Goal: Task Accomplishment & Management: Complete application form

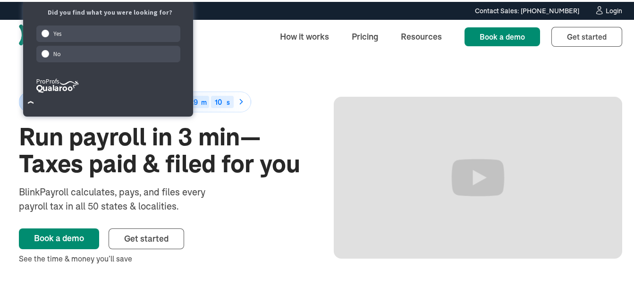
click at [605, 10] on div "Login" at bounding box center [613, 9] width 17 height 7
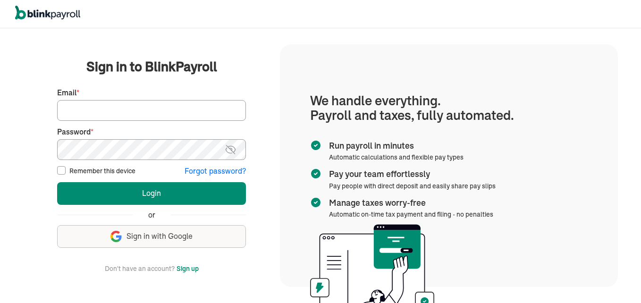
type input "[EMAIL_ADDRESS][DOMAIN_NAME]"
click at [64, 167] on input "Remember this device" at bounding box center [61, 170] width 8 height 8
checkbox input "true"
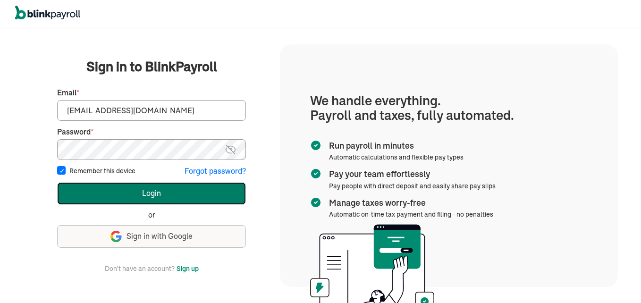
click at [112, 189] on button "Login" at bounding box center [151, 193] width 189 height 23
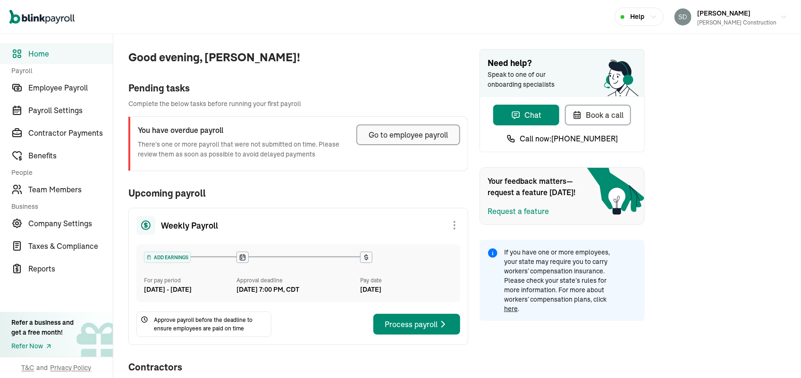
click at [398, 131] on div "Go to employee payroll" at bounding box center [408, 134] width 79 height 11
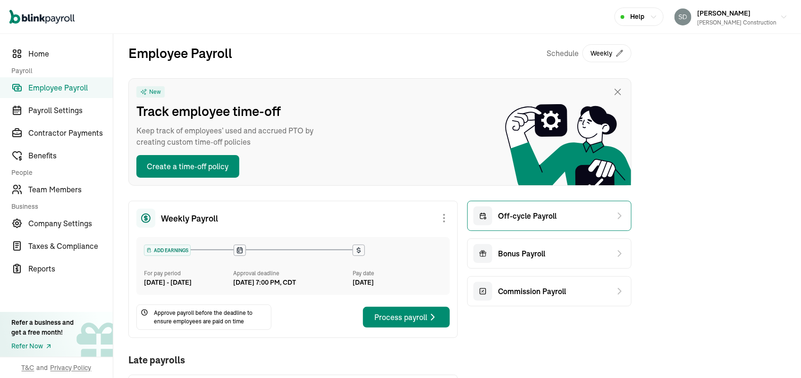
click at [531, 211] on span "Off-cycle Payroll" at bounding box center [527, 215] width 59 height 11
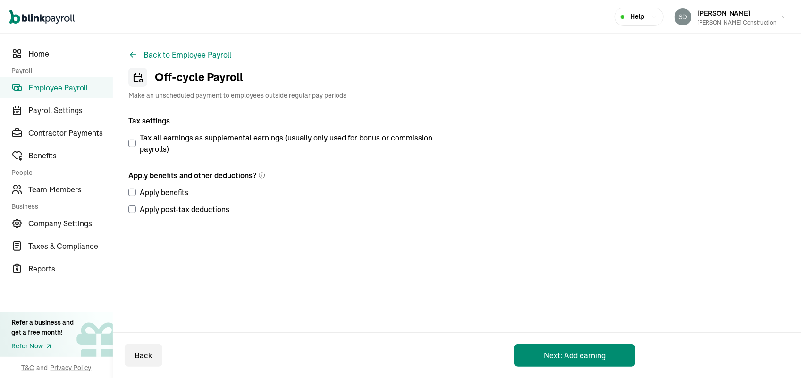
click at [133, 209] on input "Apply post-tax deductions" at bounding box center [132, 210] width 8 height 8
checkbox input "true"
click at [537, 353] on button "Next: Add earning" at bounding box center [574, 355] width 121 height 23
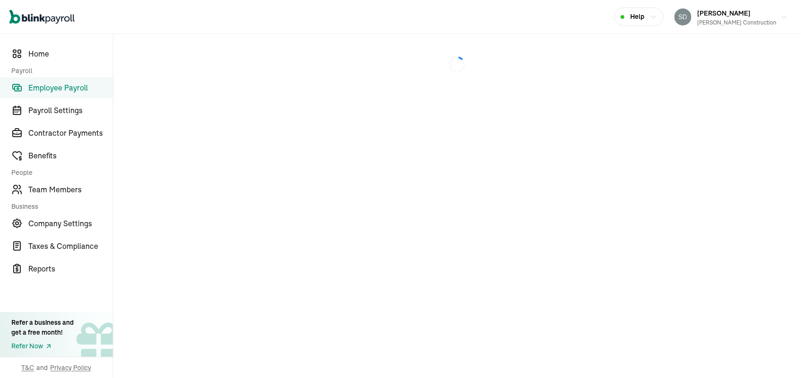
select select "direct_deposit"
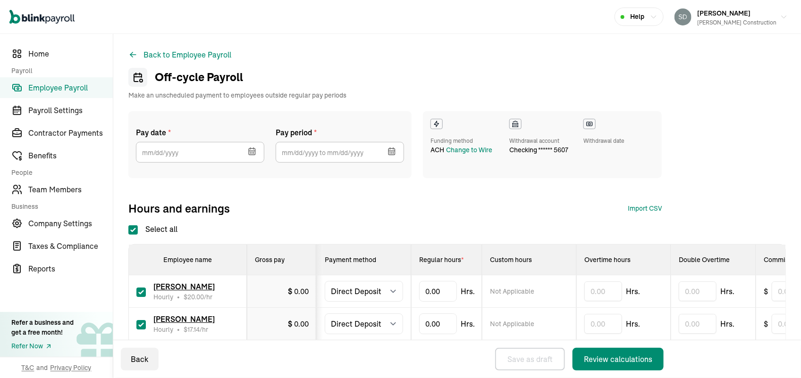
select select "direct_deposit"
click at [139, 293] on input "checkbox" at bounding box center [140, 292] width 9 height 9
checkbox input "false"
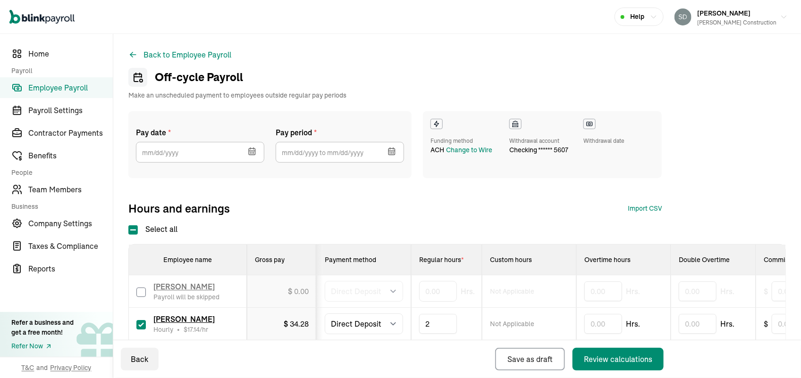
type input "21"
click at [248, 152] on icon "button" at bounding box center [251, 151] width 9 height 9
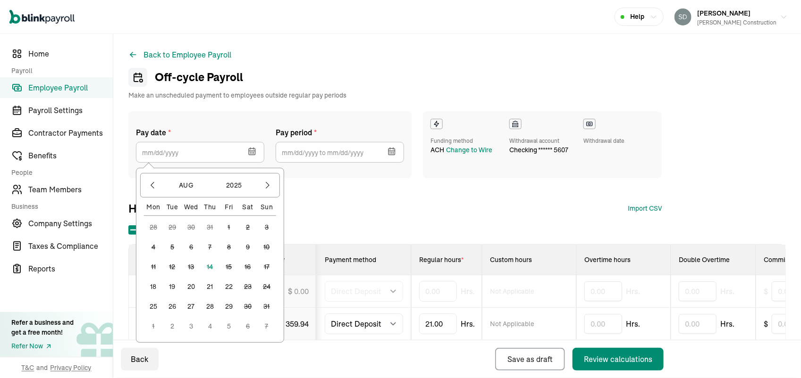
click at [149, 288] on button "18" at bounding box center [153, 286] width 19 height 19
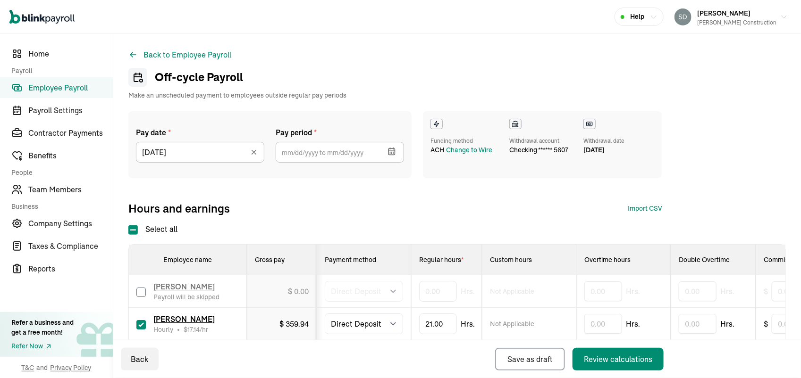
click at [386, 149] on button "button" at bounding box center [391, 150] width 26 height 25
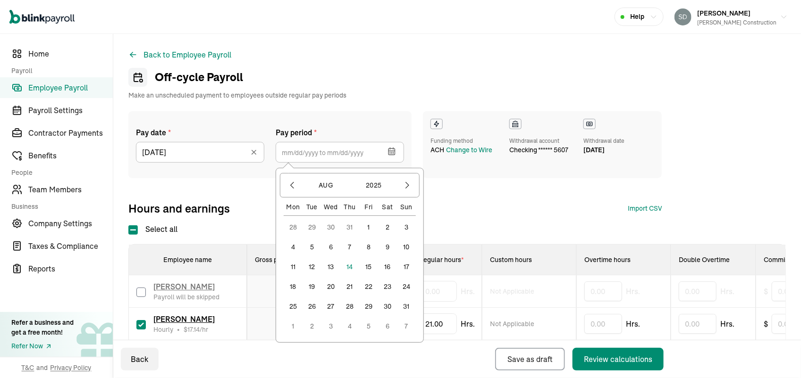
click at [387, 232] on button "2" at bounding box center [387, 227] width 19 height 19
click at [352, 252] on button "7" at bounding box center [349, 247] width 19 height 19
type input "08/02/2025 ~ 08/07/2025"
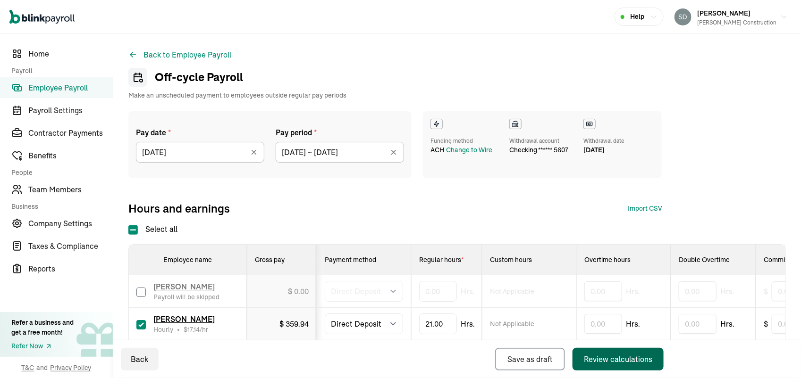
click at [619, 359] on div "Review calculations" at bounding box center [618, 359] width 68 height 11
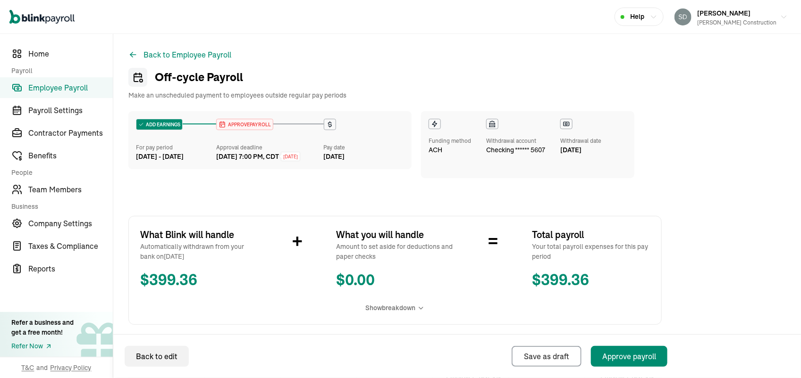
select select "direct_deposit"
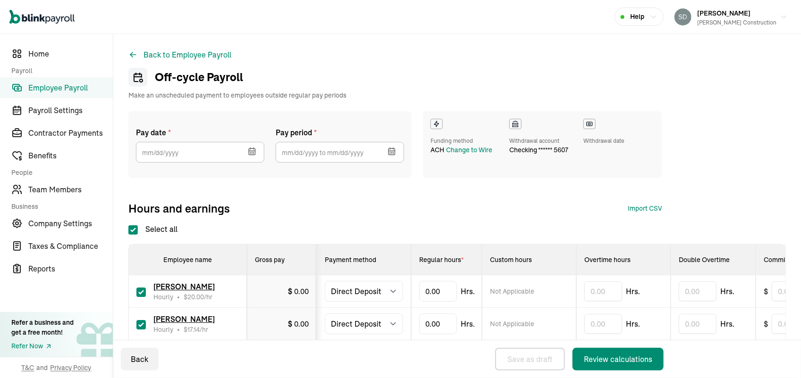
checkbox input "true"
click at [140, 288] on input "checkbox" at bounding box center [140, 292] width 9 height 9
checkbox input "false"
click at [66, 84] on span "Employee Payroll" at bounding box center [70, 87] width 84 height 11
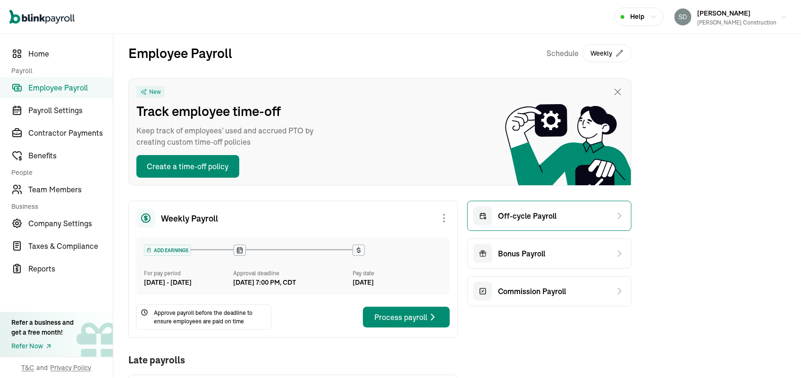
click at [538, 223] on div "Off-cycle Payroll" at bounding box center [514, 216] width 83 height 19
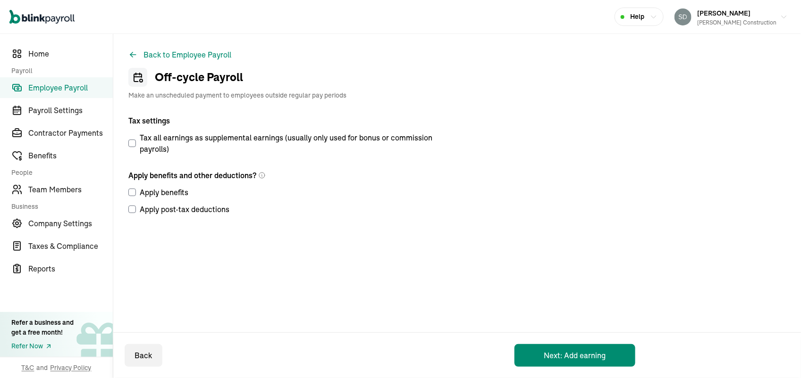
click at [132, 206] on input "Apply post-tax deductions" at bounding box center [132, 210] width 8 height 8
checkbox input "true"
click at [555, 354] on button "Next: Add earning" at bounding box center [574, 355] width 121 height 23
select select "direct_deposit"
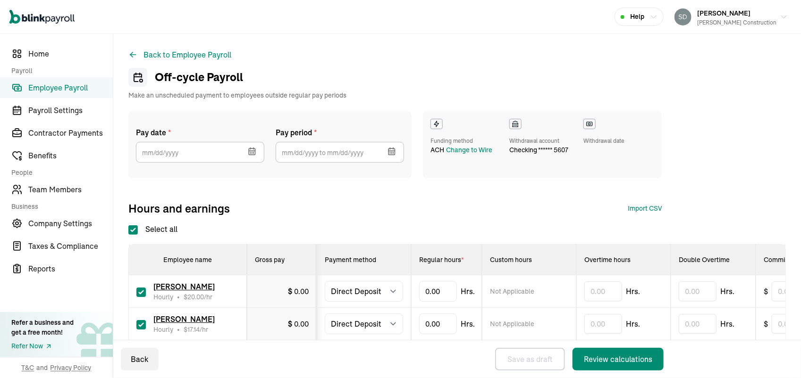
checkbox input "true"
click at [140, 291] on input "checkbox" at bounding box center [140, 292] width 9 height 9
checkbox input "false"
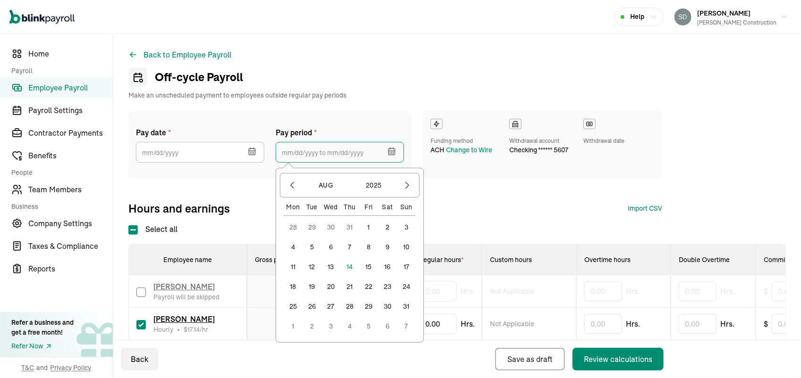
click at [324, 161] on input "text" at bounding box center [340, 152] width 128 height 21
click at [385, 232] on button "2" at bounding box center [387, 227] width 19 height 19
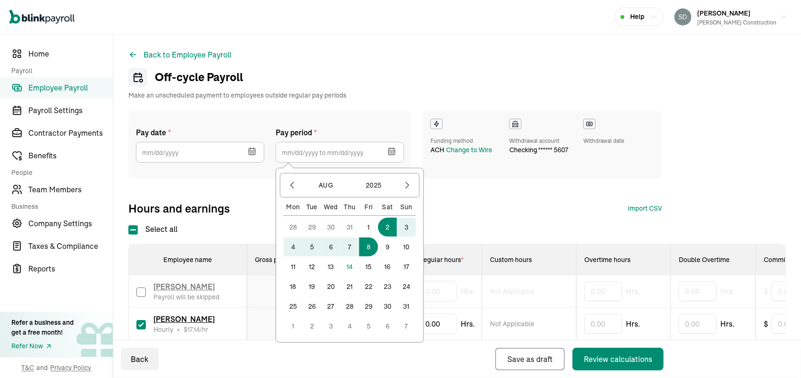
click at [367, 246] on button "8" at bounding box center [368, 247] width 19 height 19
type input "08/02/2025 ~ 08/08/2025"
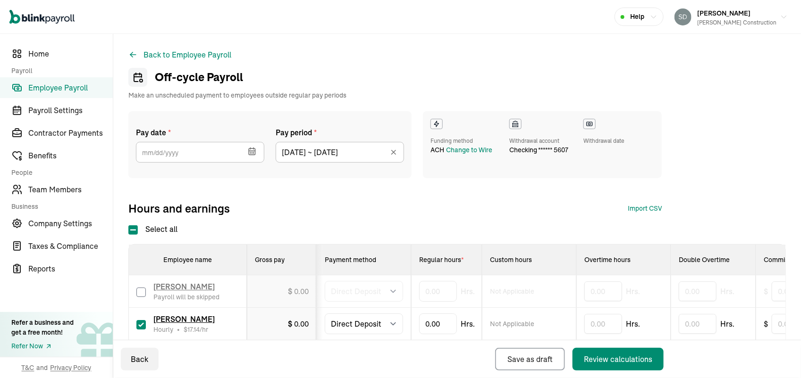
click at [249, 151] on icon "button" at bounding box center [251, 151] width 9 height 9
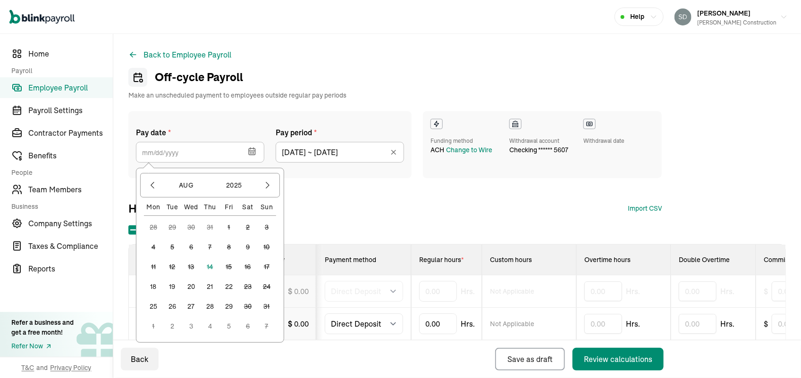
click at [170, 288] on button "19" at bounding box center [172, 286] width 19 height 19
click at [239, 159] on input "08/19/2025" at bounding box center [200, 152] width 128 height 21
click at [151, 286] on button "18" at bounding box center [153, 286] width 19 height 19
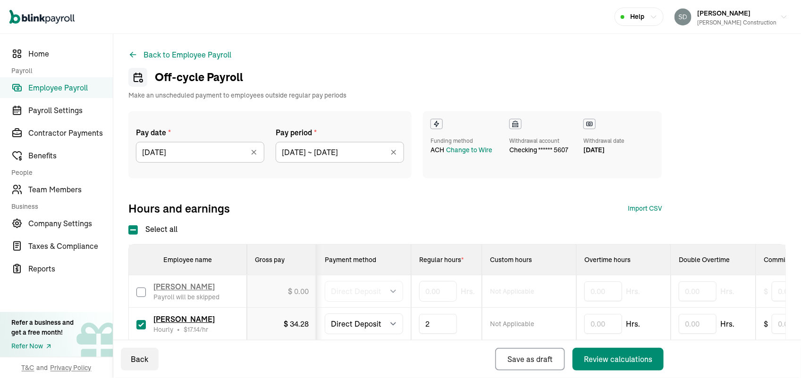
type input "21"
click at [596, 355] on div "Review calculations" at bounding box center [618, 359] width 68 height 11
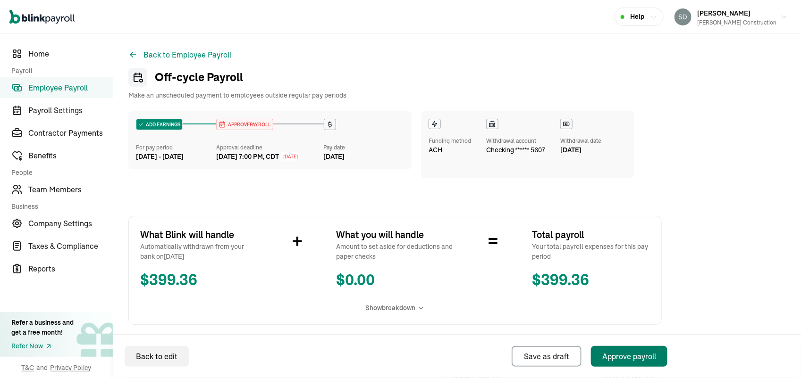
click at [629, 358] on div "Approve payroll" at bounding box center [629, 356] width 54 height 11
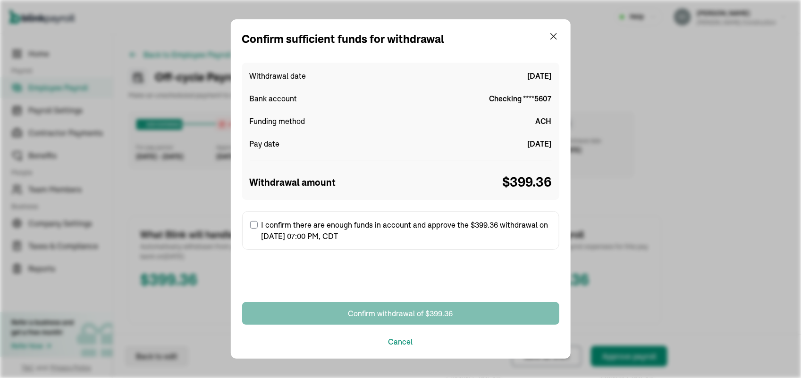
click at [250, 223] on input "I confirm there are enough funds in account and approve the $399.36 withdrawal …" at bounding box center [254, 225] width 8 height 8
checkbox input "true"
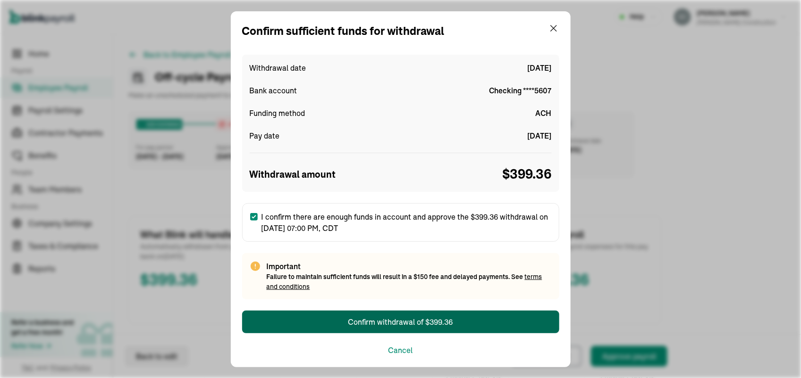
click at [378, 322] on div "Confirm withdrawal of $399.36" at bounding box center [400, 322] width 105 height 11
click at [401, 319] on div "Confirm withdrawal of $399.36" at bounding box center [400, 322] width 105 height 11
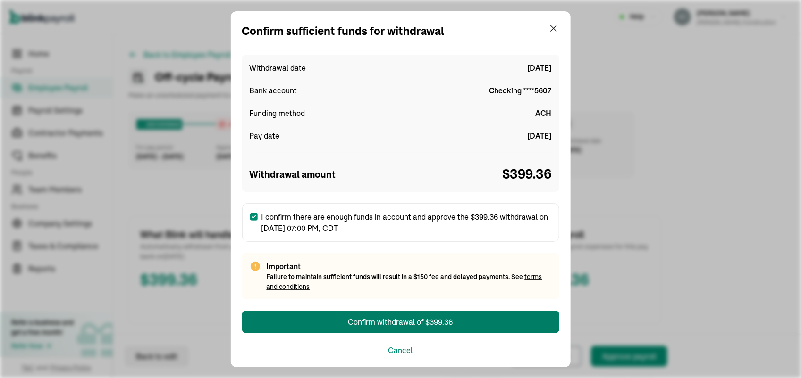
click at [694, 37] on div "Confirm sufficient funds for withdrawal Withdrawal date Aug 14, 2025 Bank accou…" at bounding box center [400, 189] width 801 height 378
click at [688, 44] on div "Confirm sufficient funds for withdrawal Withdrawal date Aug 14, 2025 Bank accou…" at bounding box center [400, 189] width 801 height 378
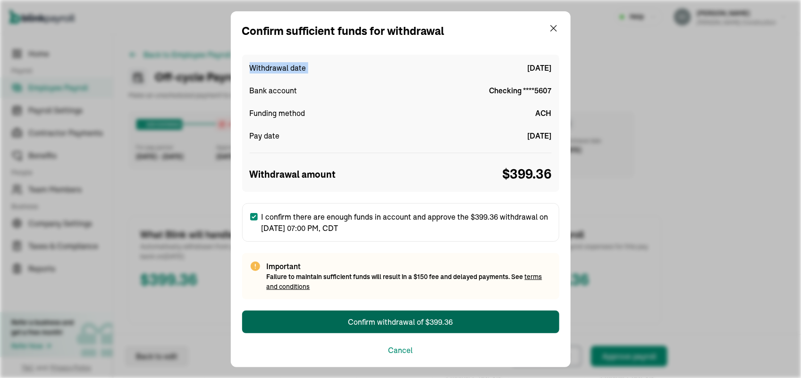
click at [467, 319] on button "Confirm withdrawal of $399.36" at bounding box center [400, 322] width 317 height 23
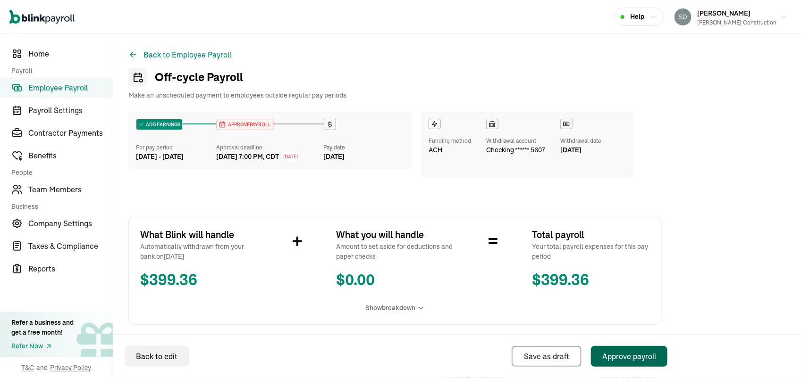
click at [619, 357] on div "Approve payroll" at bounding box center [629, 356] width 54 height 11
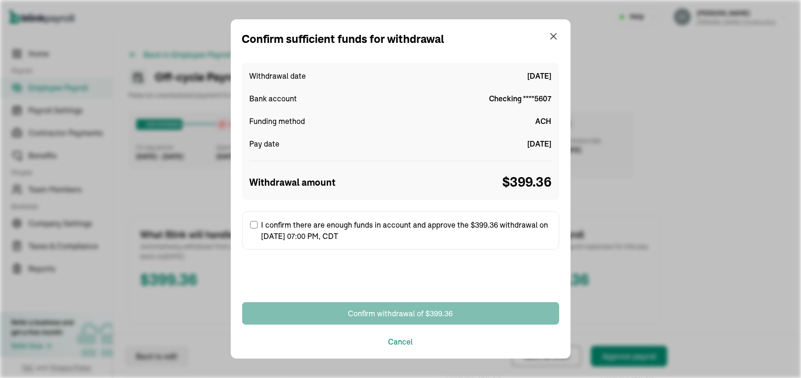
click at [254, 228] on input "I confirm there are enough funds in account and approve the $399.36 withdrawal …" at bounding box center [254, 225] width 8 height 8
checkbox input "true"
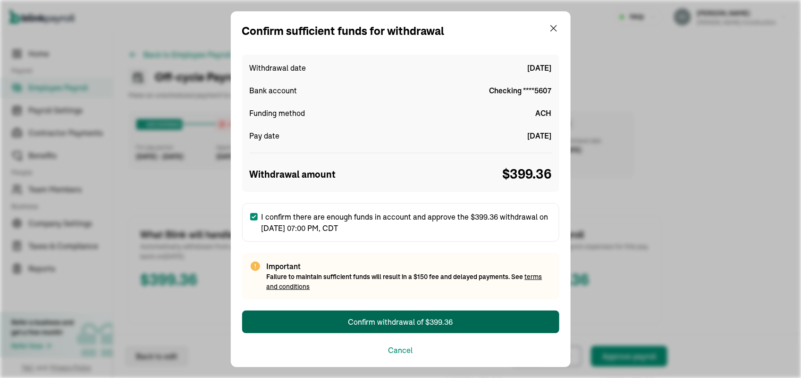
click at [374, 319] on div "Confirm withdrawal of $399.36" at bounding box center [400, 322] width 105 height 11
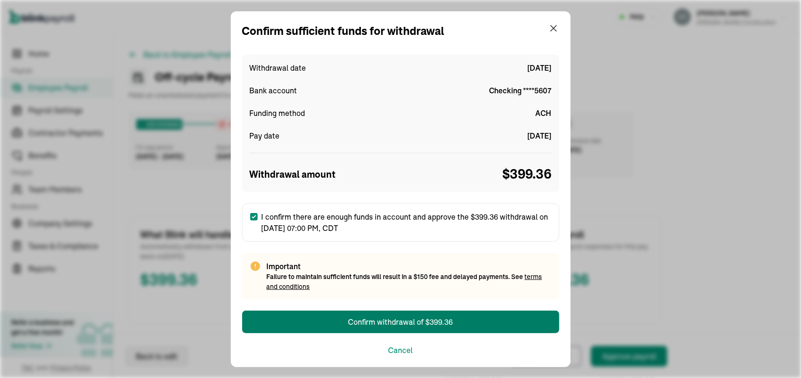
click at [281, 282] on link "terms and conditions" at bounding box center [405, 282] width 276 height 18
